Goal: Information Seeking & Learning: Learn about a topic

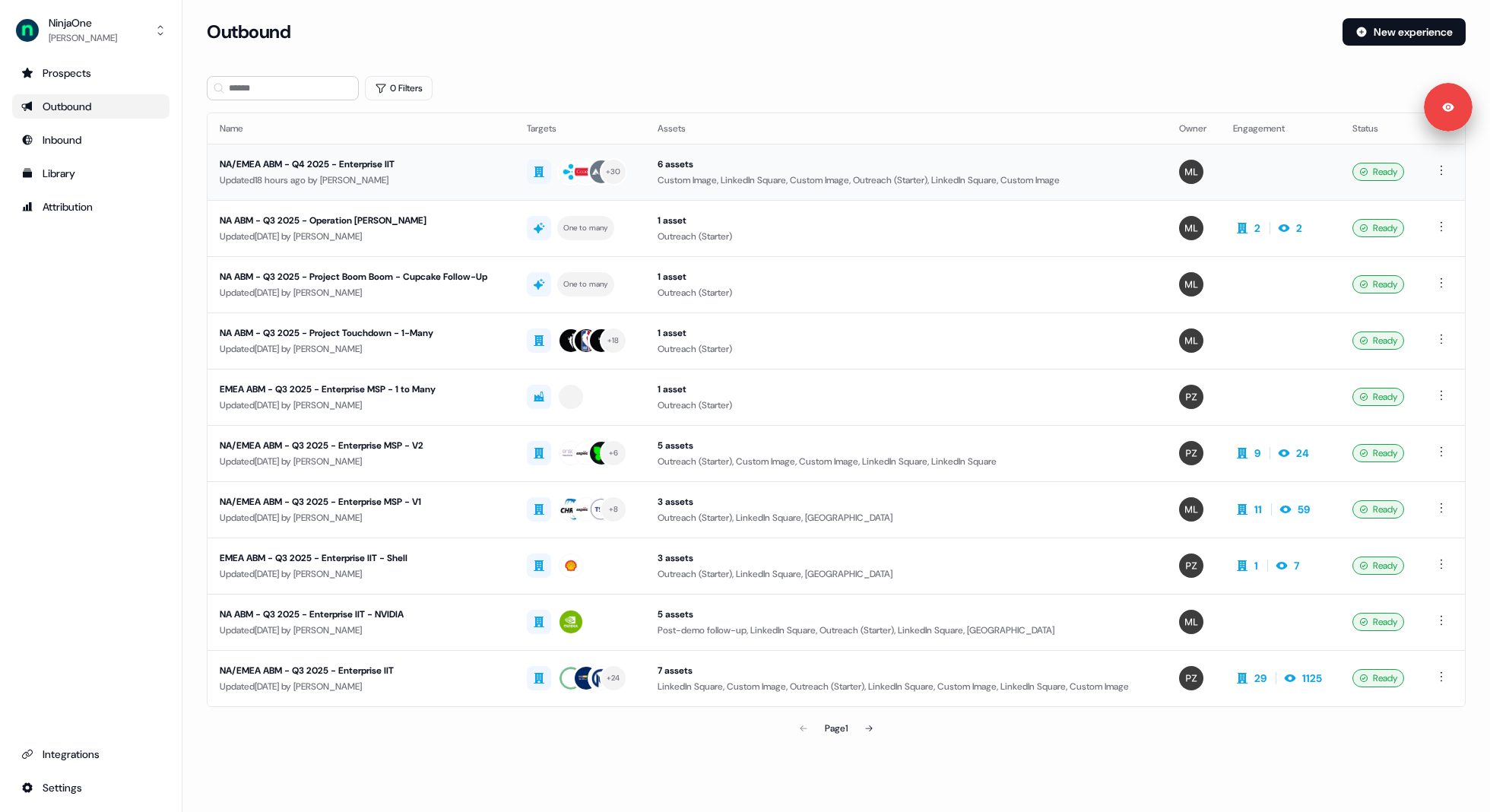
click at [391, 172] on div "Updated 18 hours ago by [PERSON_NAME]" at bounding box center [361, 180] width 283 height 15
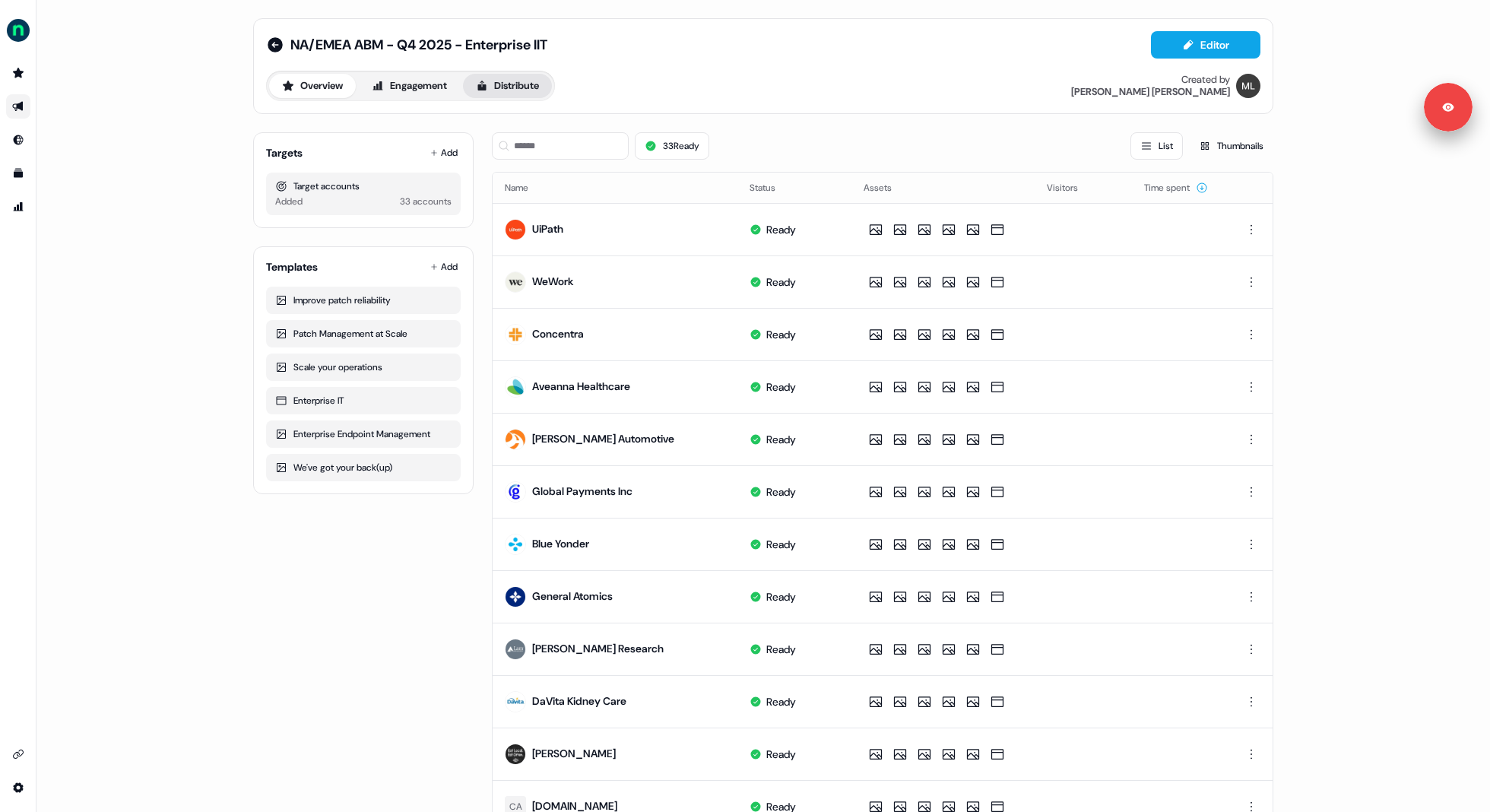
click at [513, 83] on button "Distribute" at bounding box center [507, 85] width 89 height 24
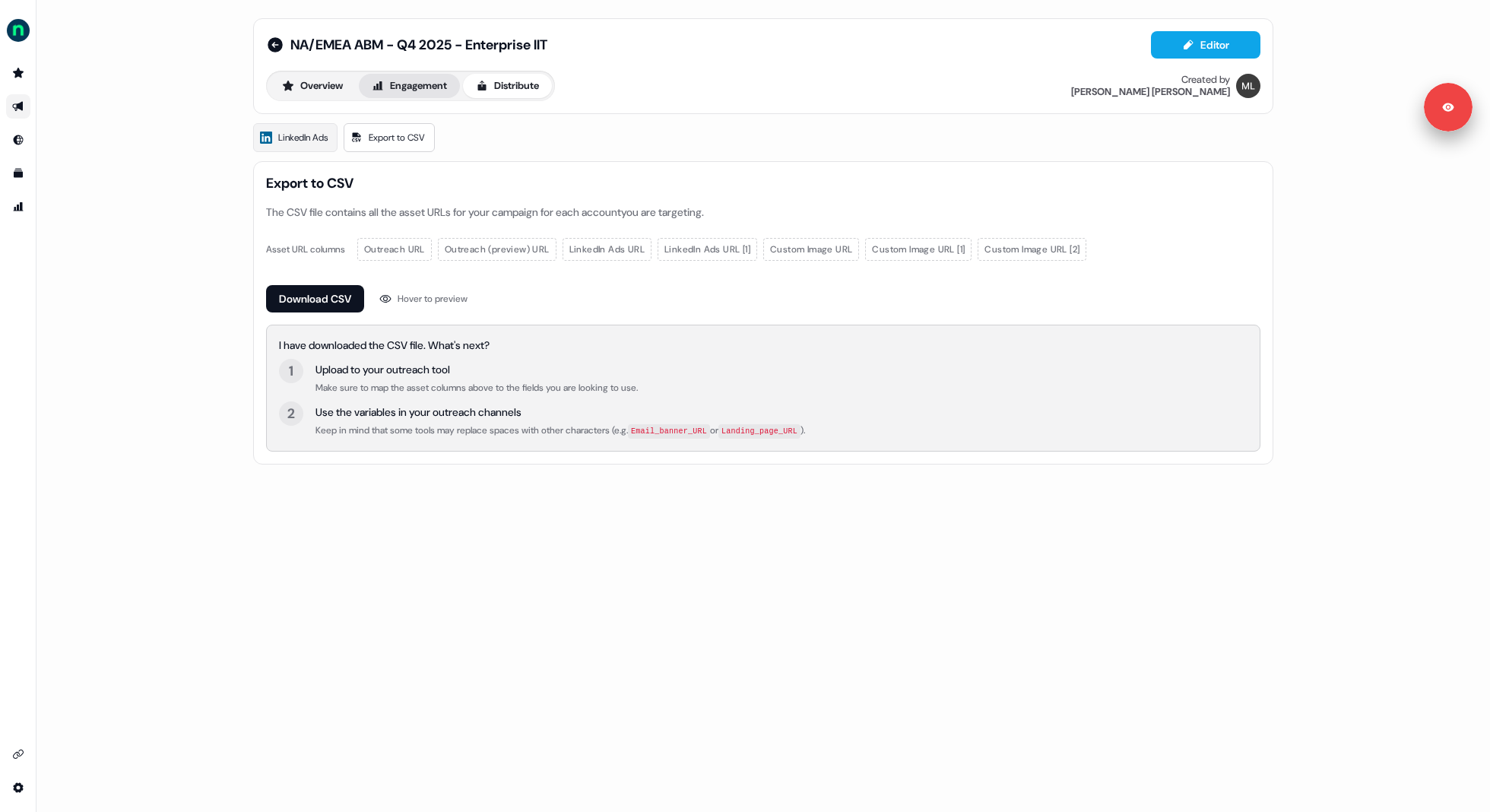
click at [431, 78] on button "Engagement" at bounding box center [409, 85] width 101 height 24
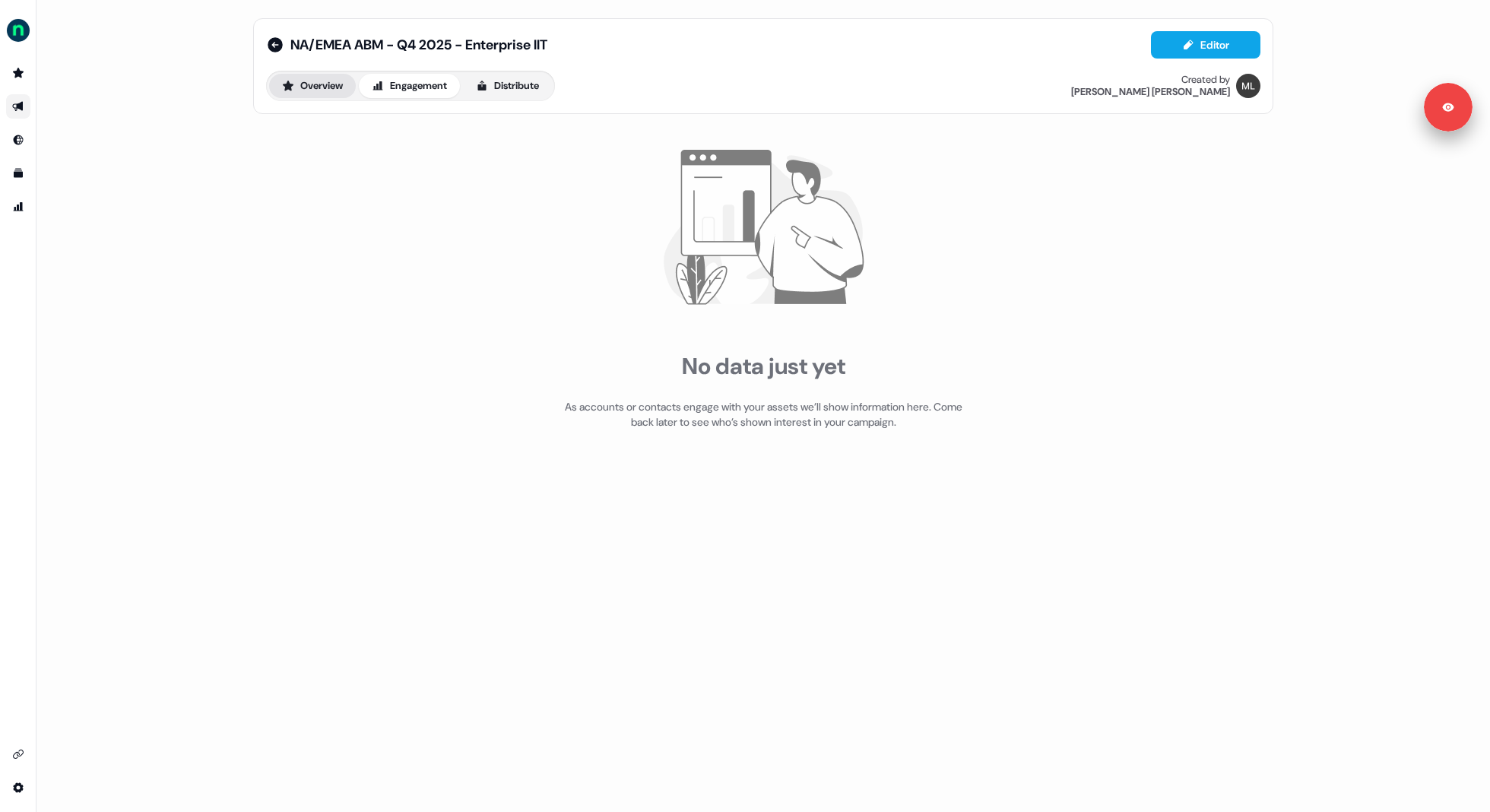
click at [344, 90] on button "Overview" at bounding box center [312, 85] width 87 height 24
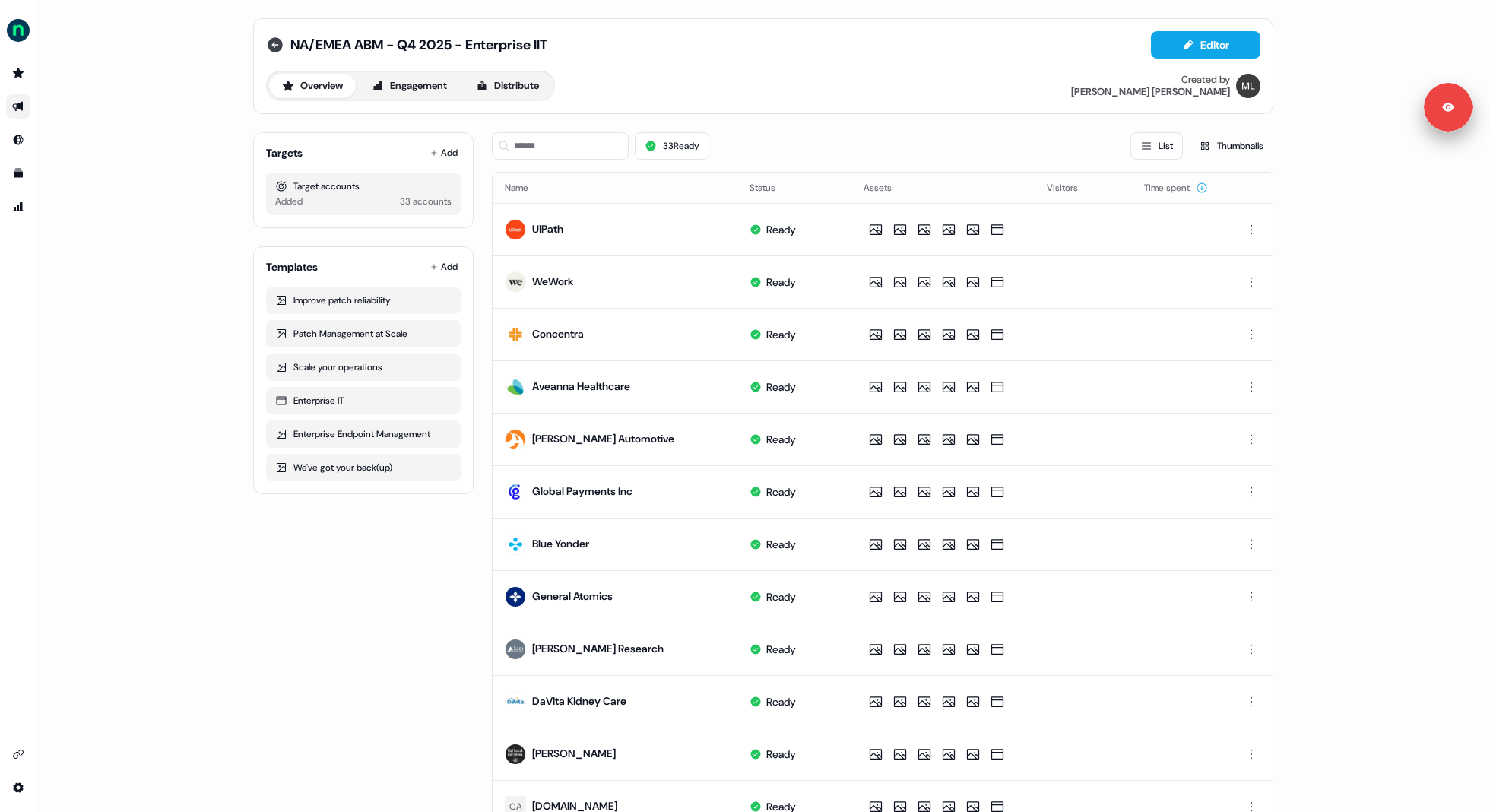
click at [271, 42] on icon at bounding box center [275, 45] width 18 height 18
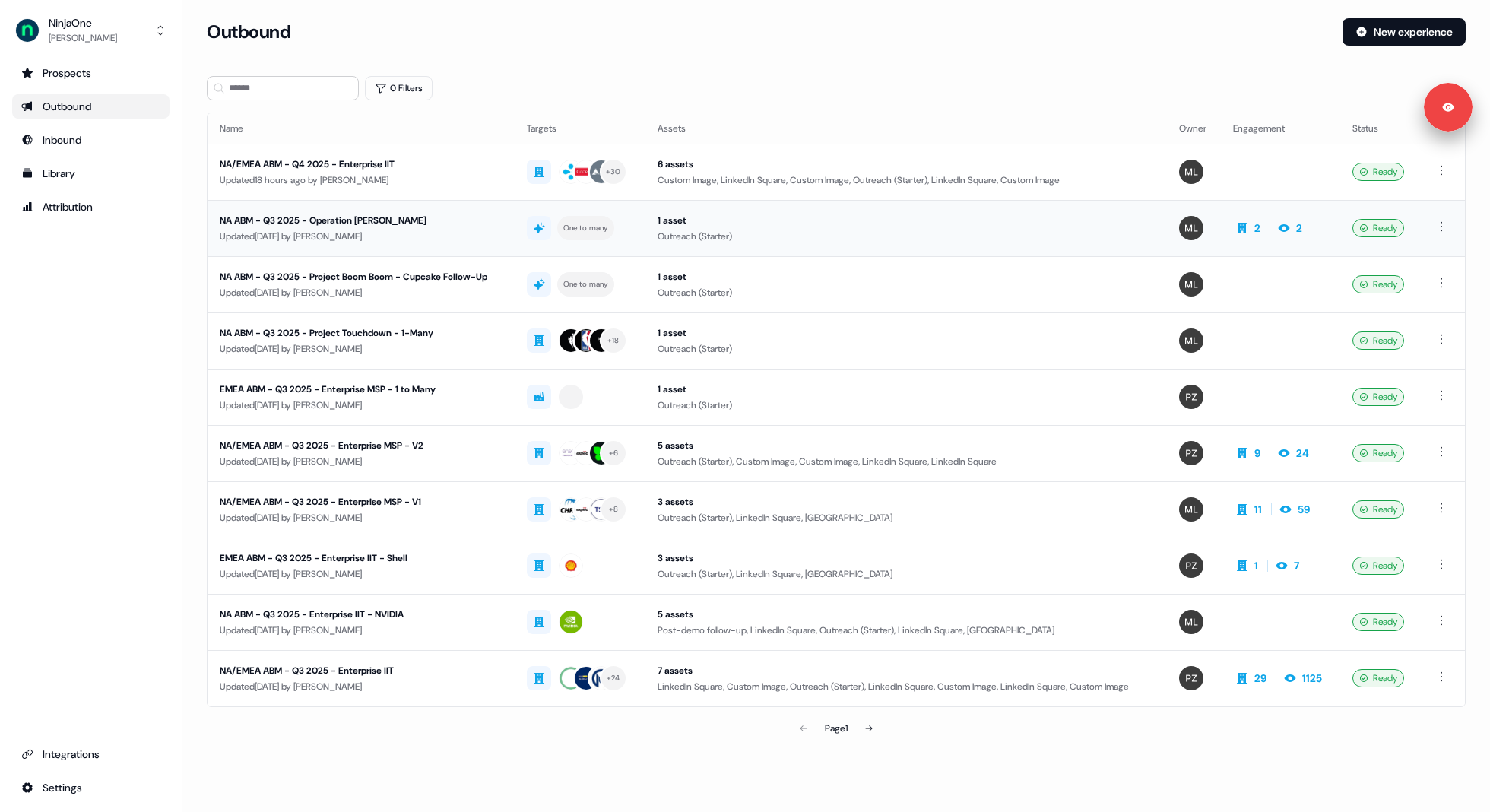
click at [379, 232] on div "Updated [DATE] by [PERSON_NAME]" at bounding box center [361, 236] width 283 height 15
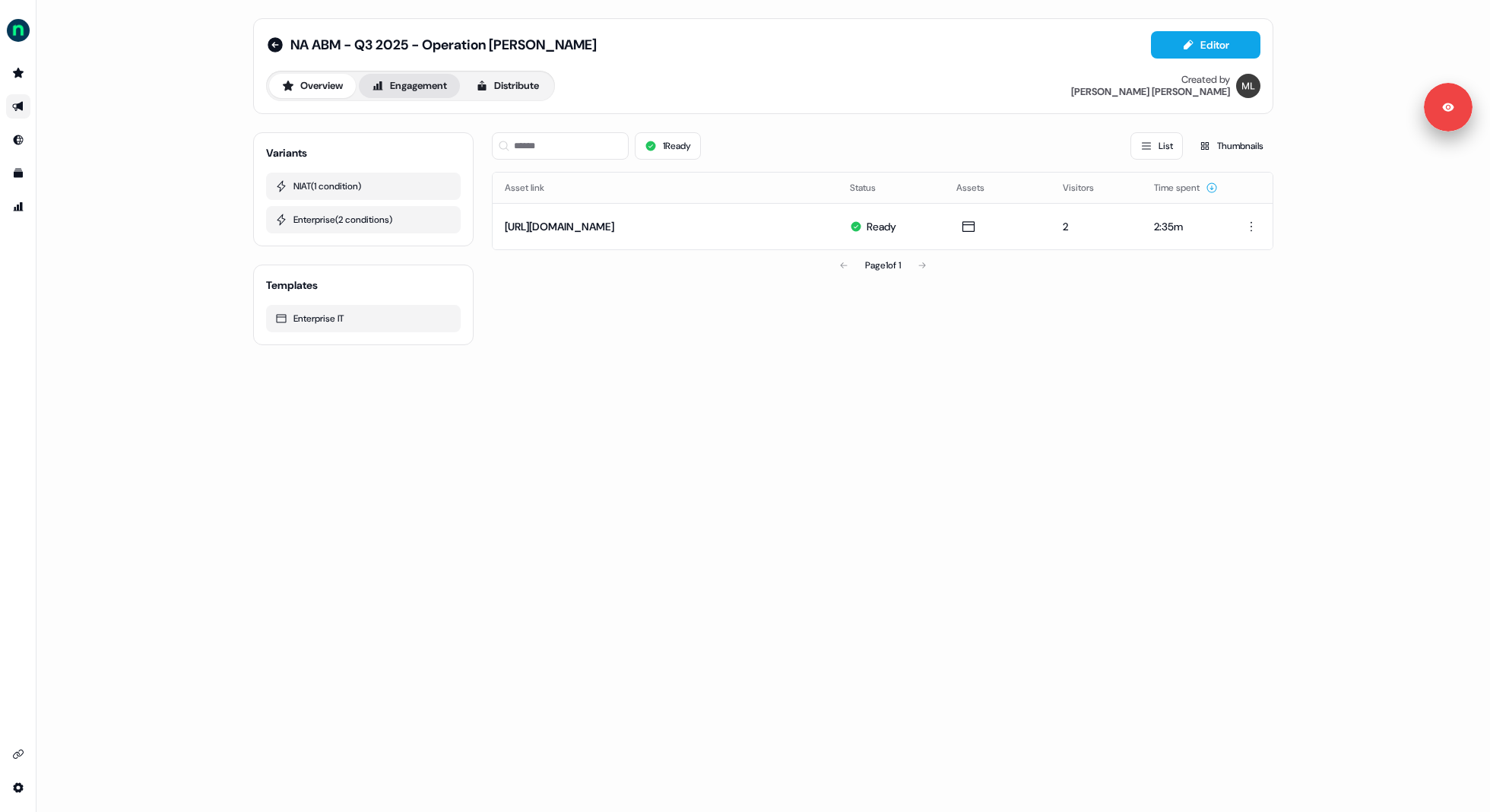
click at [442, 82] on button "Engagement" at bounding box center [409, 85] width 101 height 24
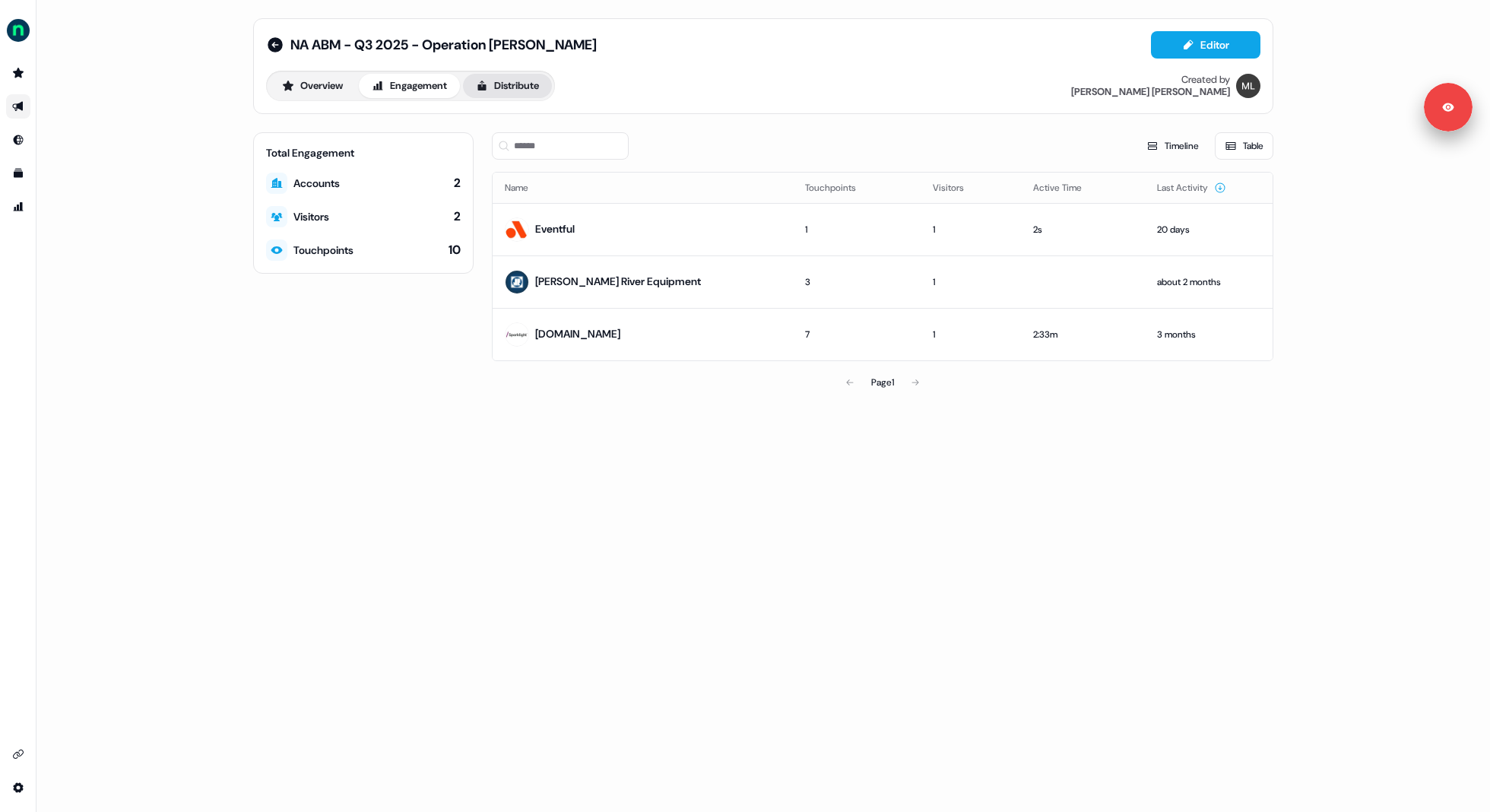
click at [506, 83] on button "Distribute" at bounding box center [507, 85] width 89 height 24
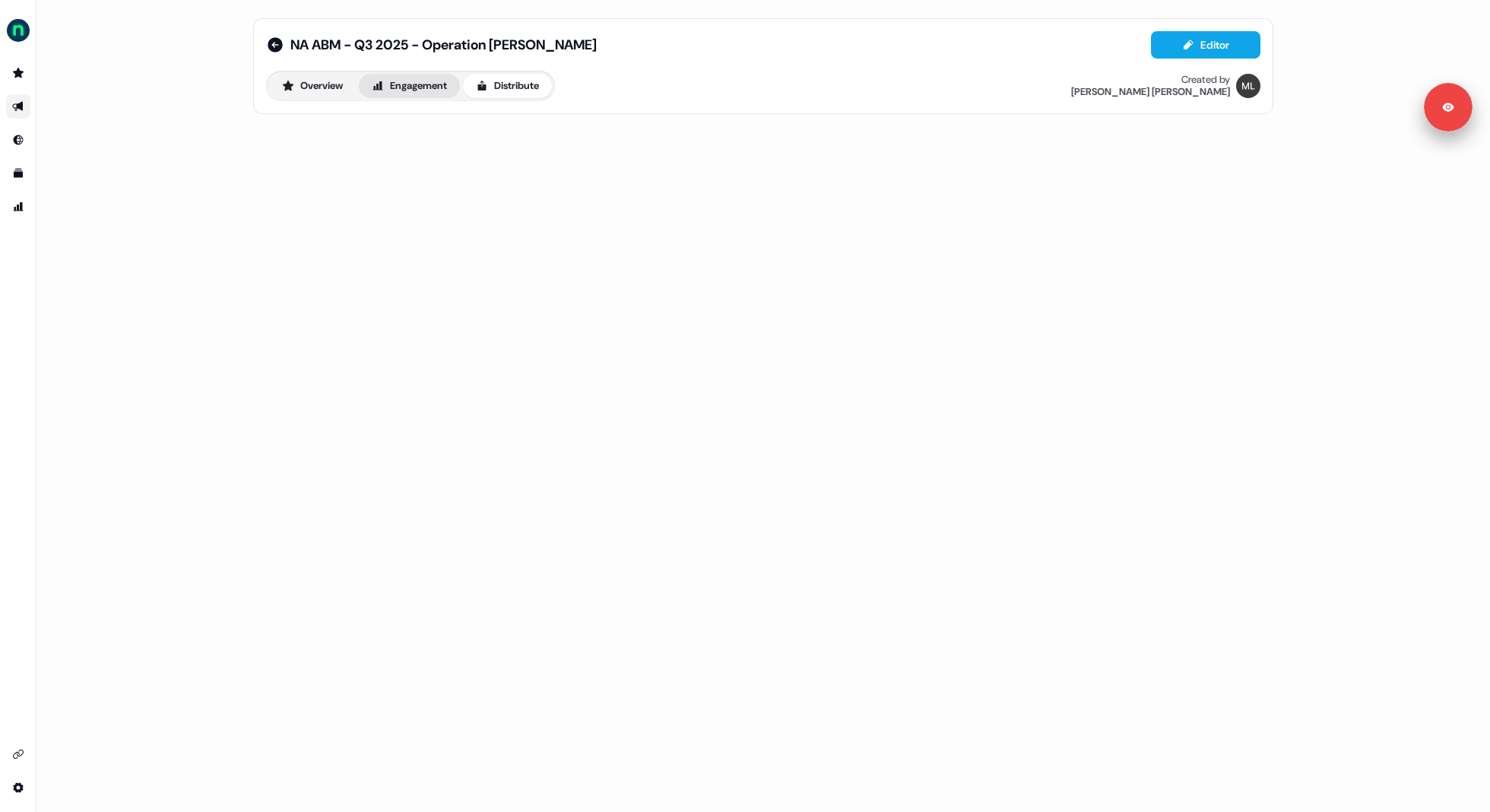
click at [431, 91] on button "Engagement" at bounding box center [409, 85] width 101 height 24
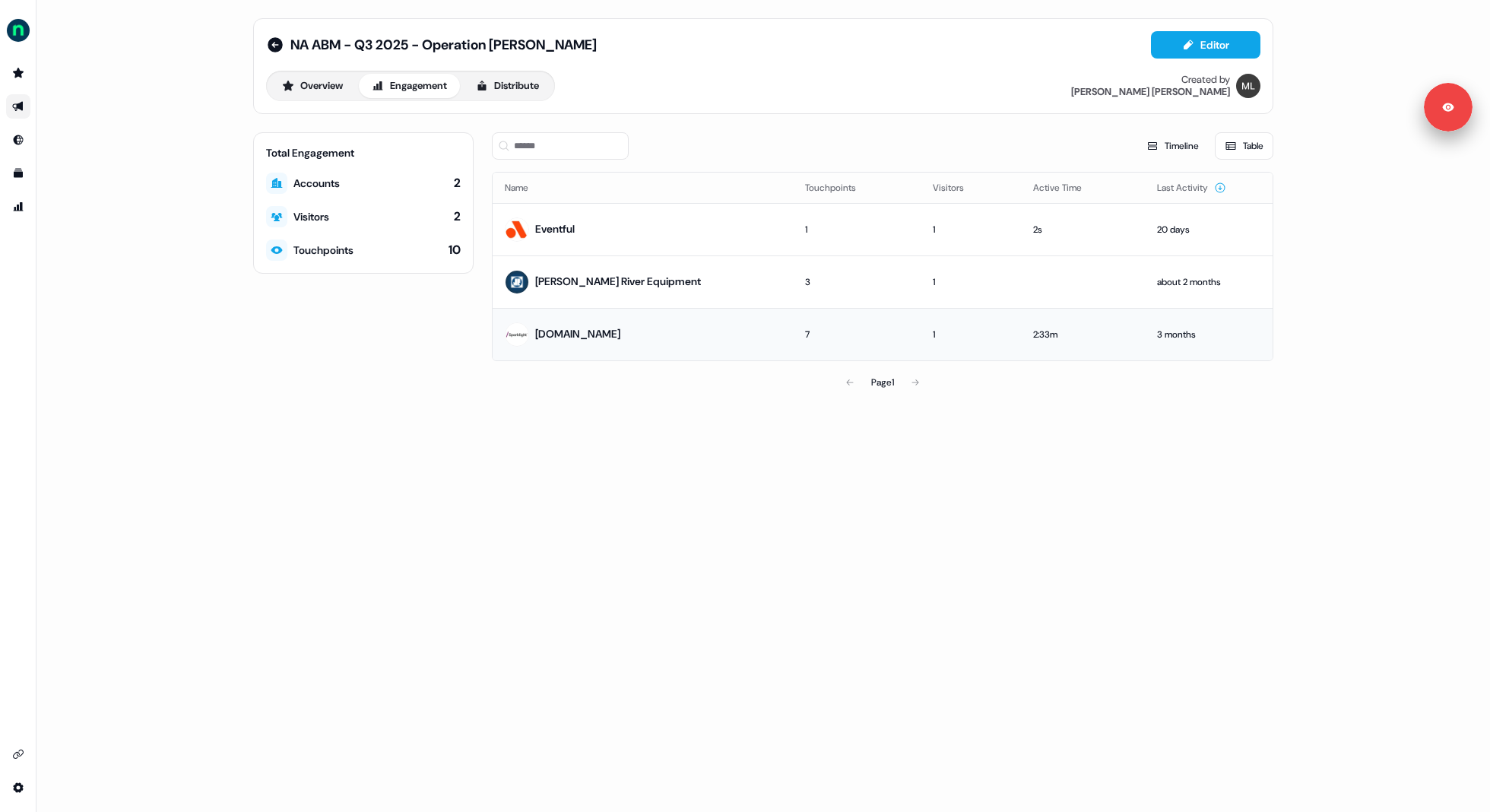
click at [601, 340] on div "[DOMAIN_NAME]" at bounding box center [577, 334] width 85 height 16
click at [617, 330] on link "[DOMAIN_NAME]" at bounding box center [577, 333] width 85 height 14
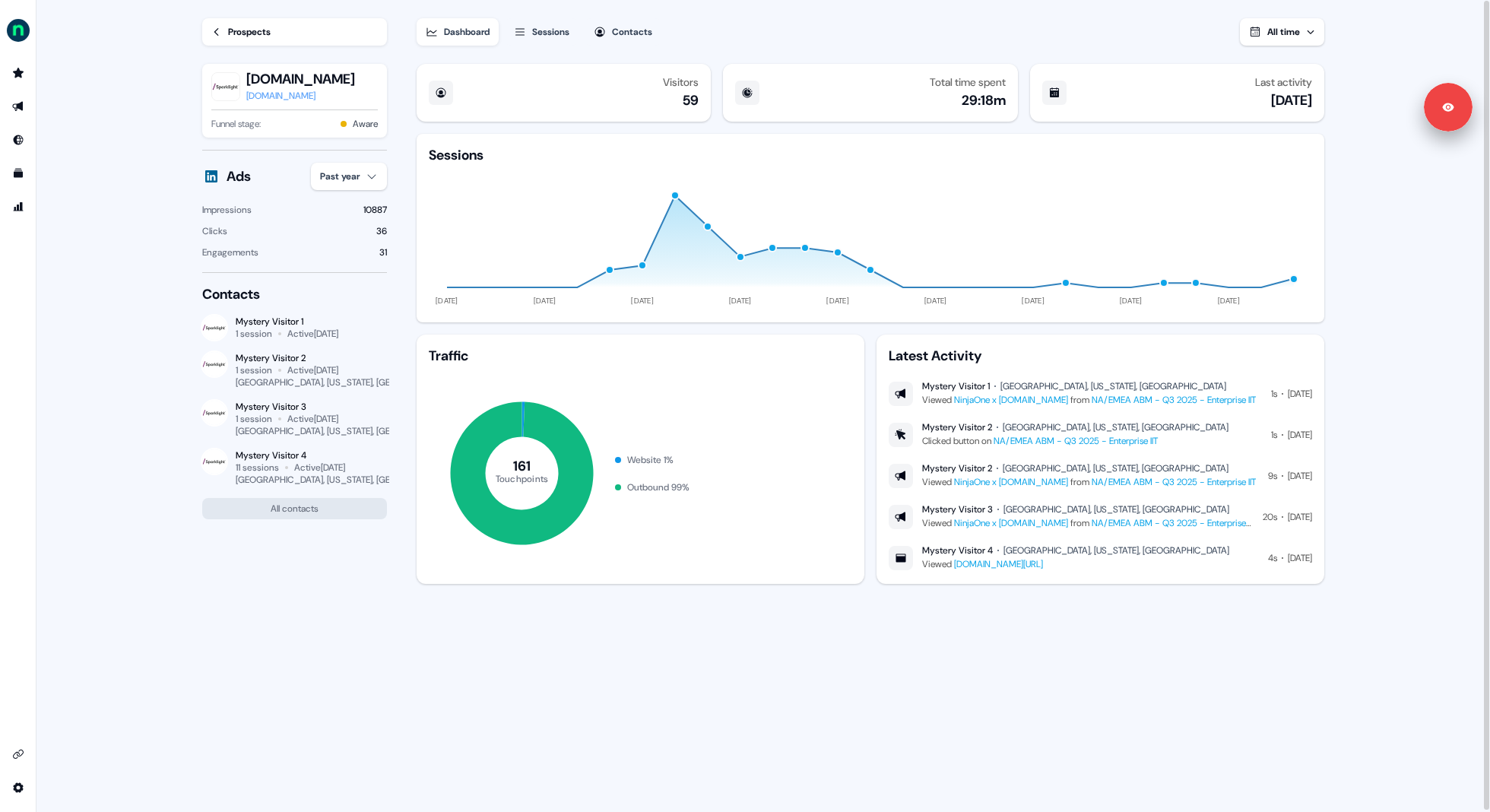
click at [220, 30] on icon at bounding box center [216, 31] width 10 height 10
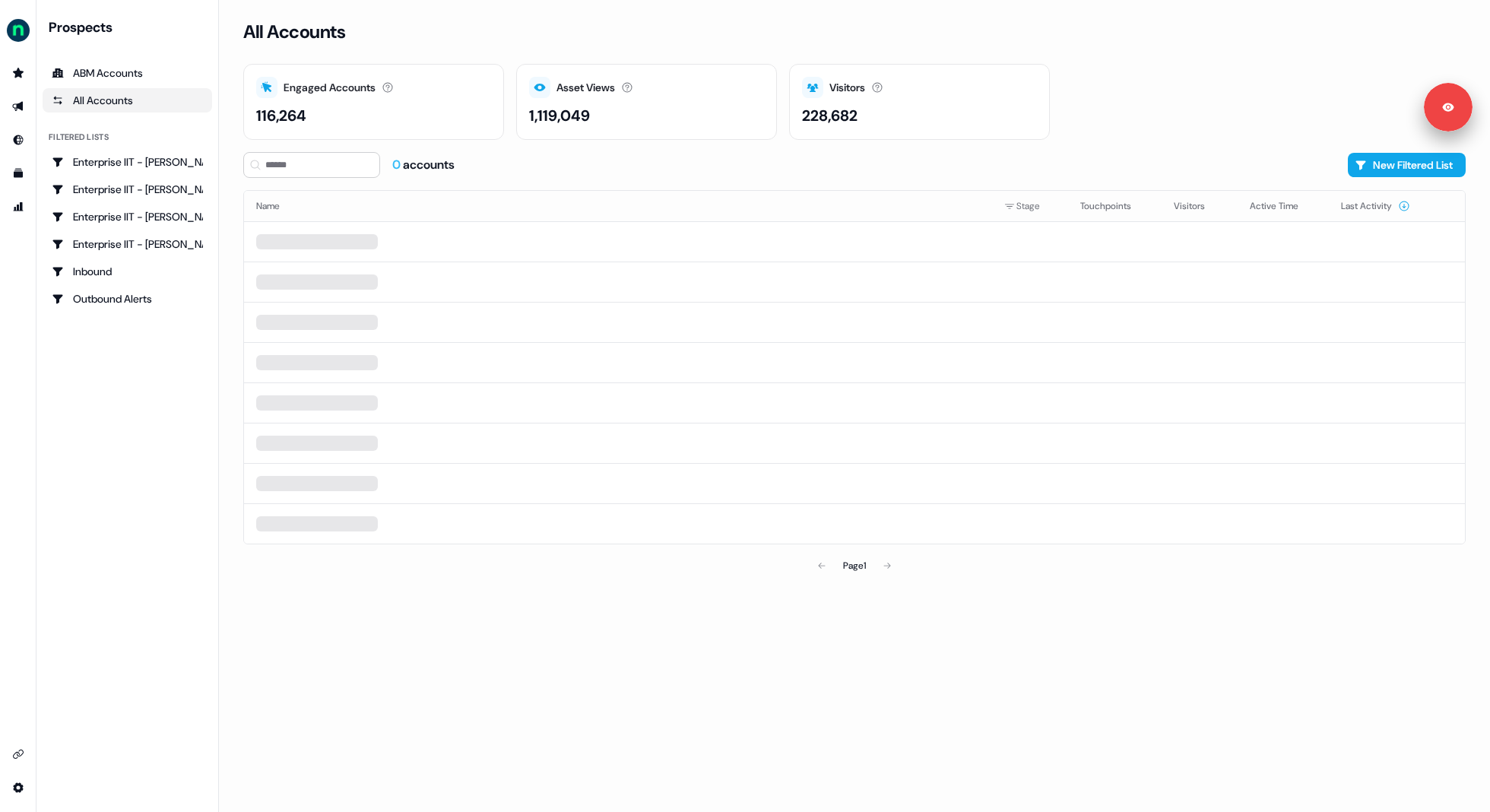
click at [1117, 104] on div "Engaged Accounts Accounts that have interacted with an asset. 116,264 Asset Vie…" at bounding box center [854, 101] width 1223 height 76
